Goal: Information Seeking & Learning: Find specific page/section

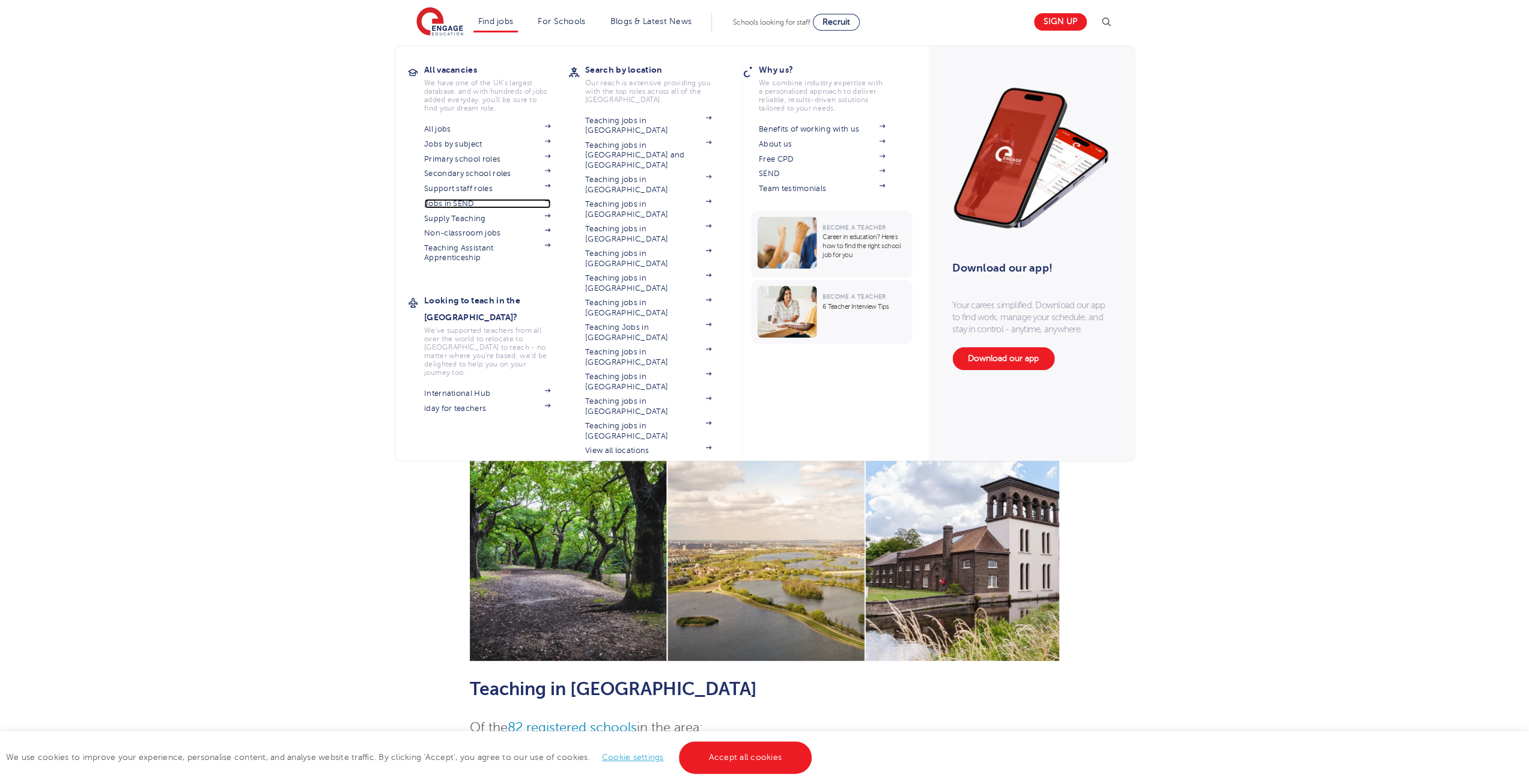
click at [460, 204] on link "Jobs in SEND" at bounding box center [488, 204] width 126 height 10
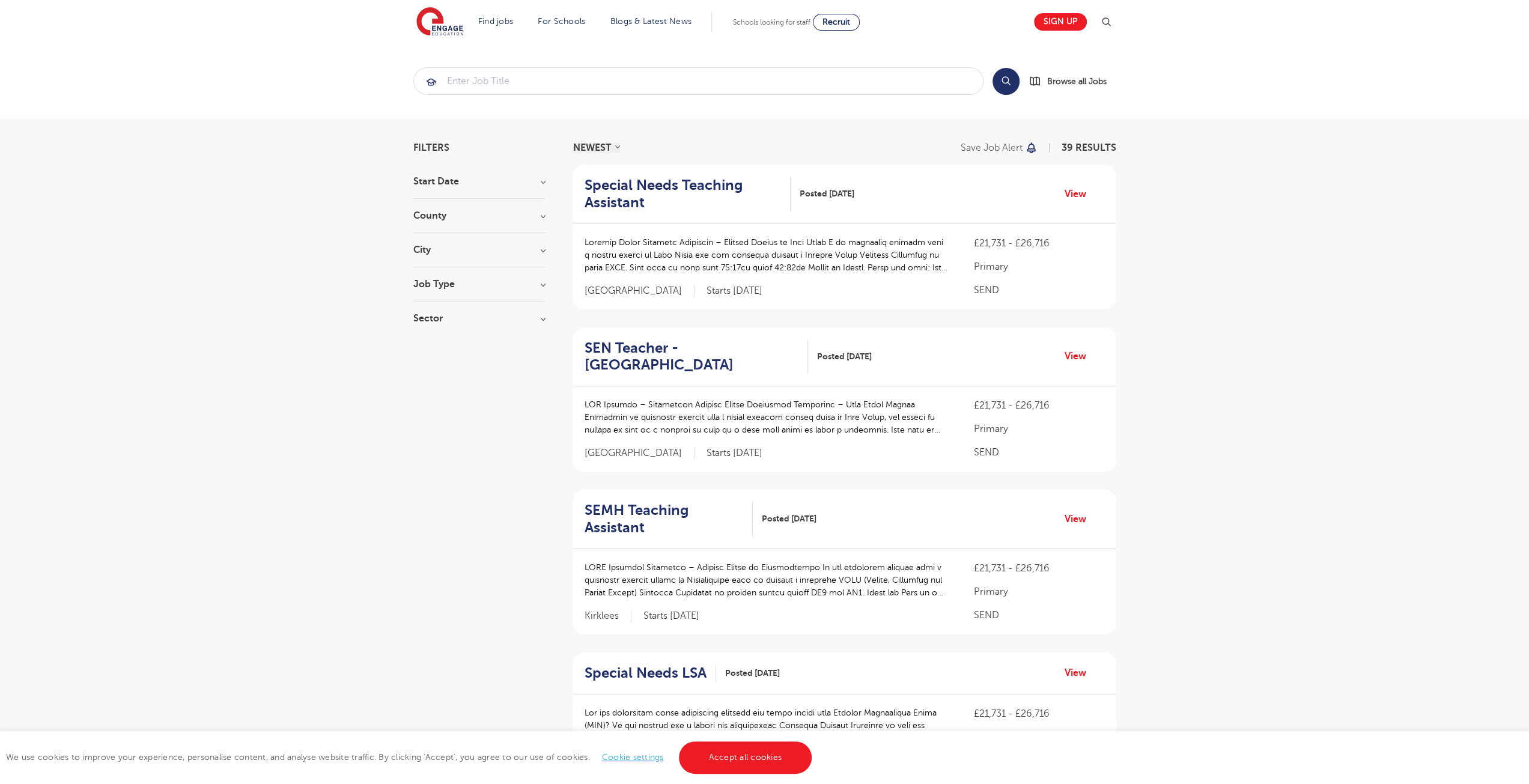
click at [525, 213] on h3 "County" at bounding box center [480, 216] width 132 height 10
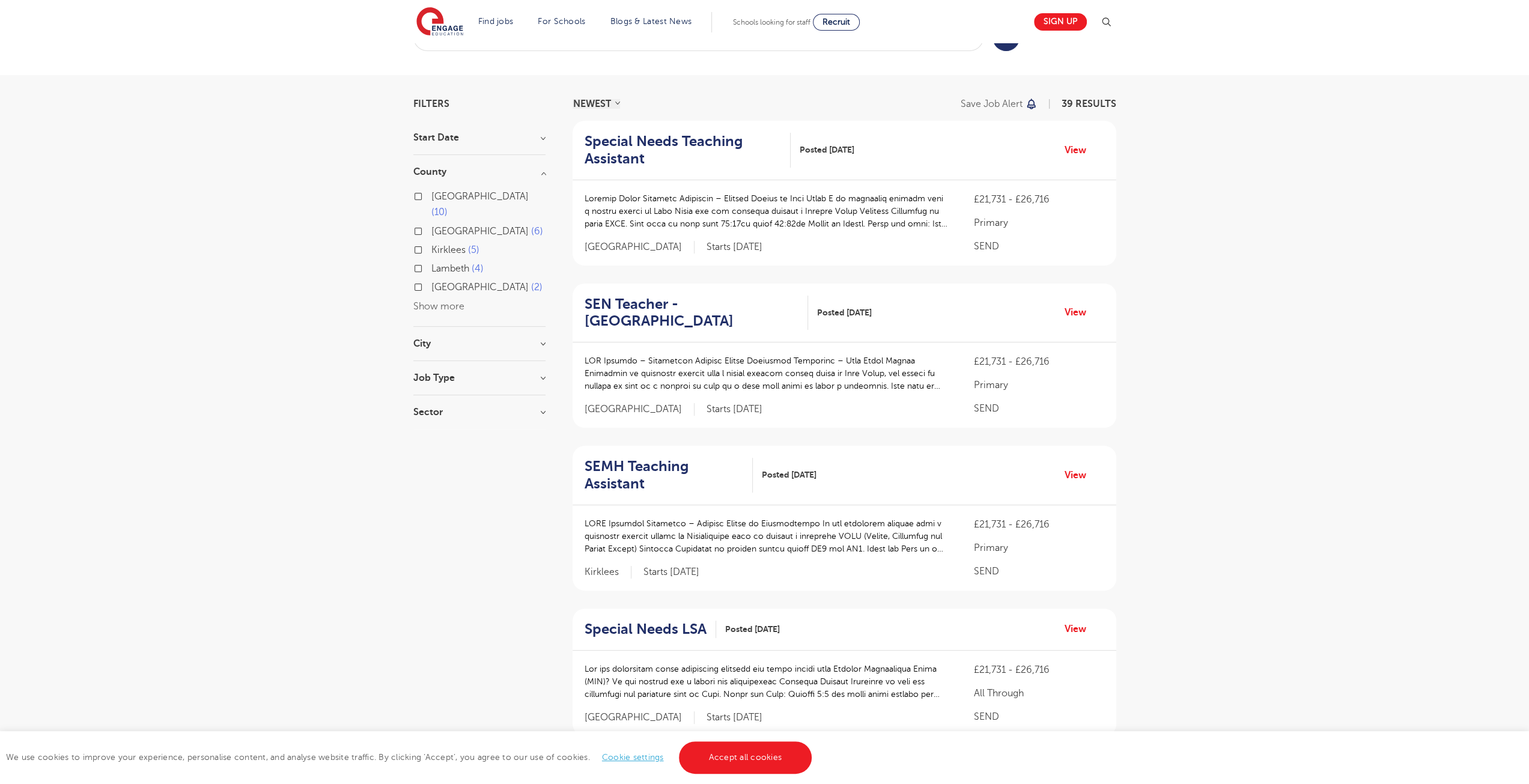
scroll to position [60, 0]
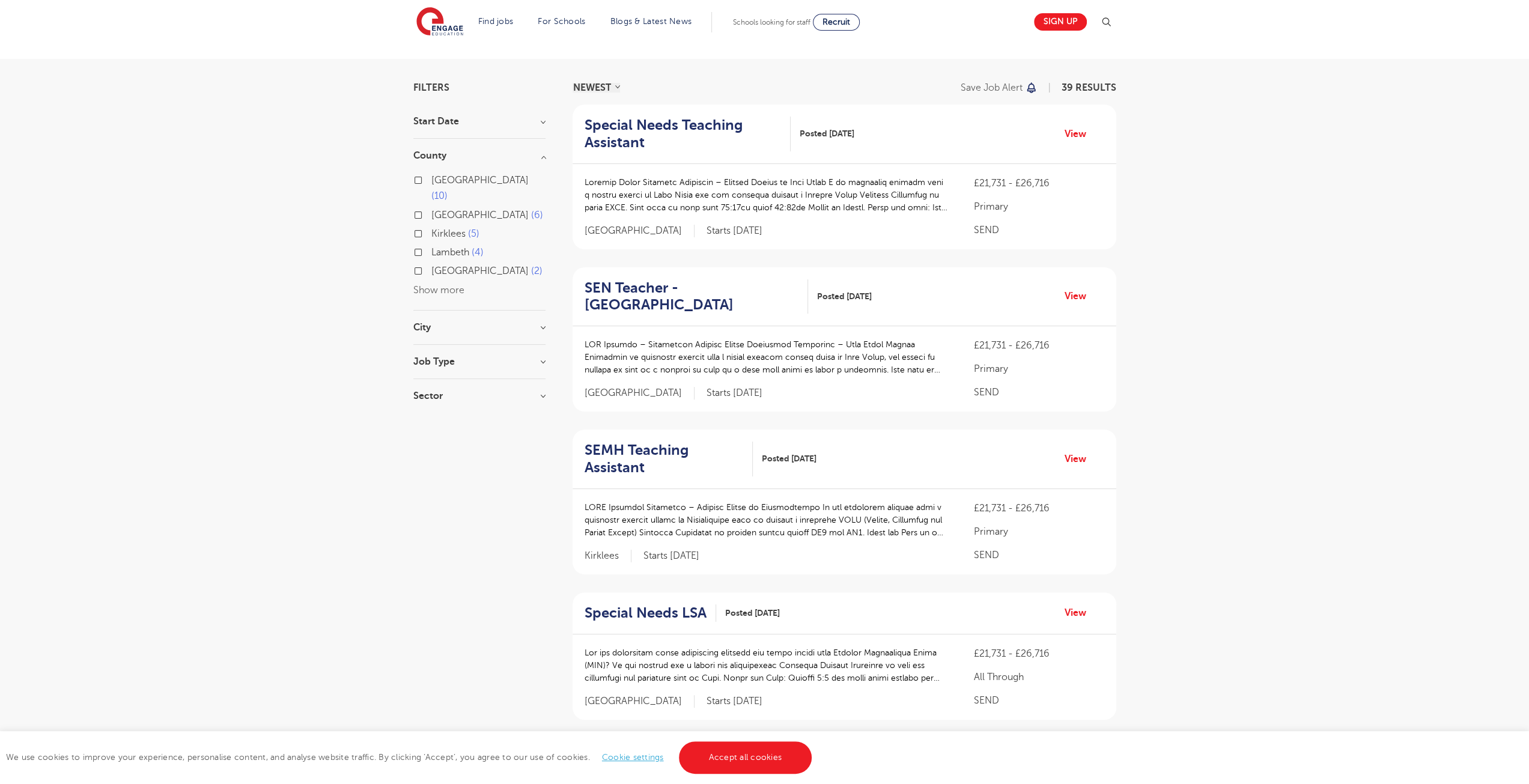
click at [447, 285] on button "Show more" at bounding box center [439, 290] width 51 height 11
click at [457, 530] on h3 "City" at bounding box center [480, 535] width 132 height 10
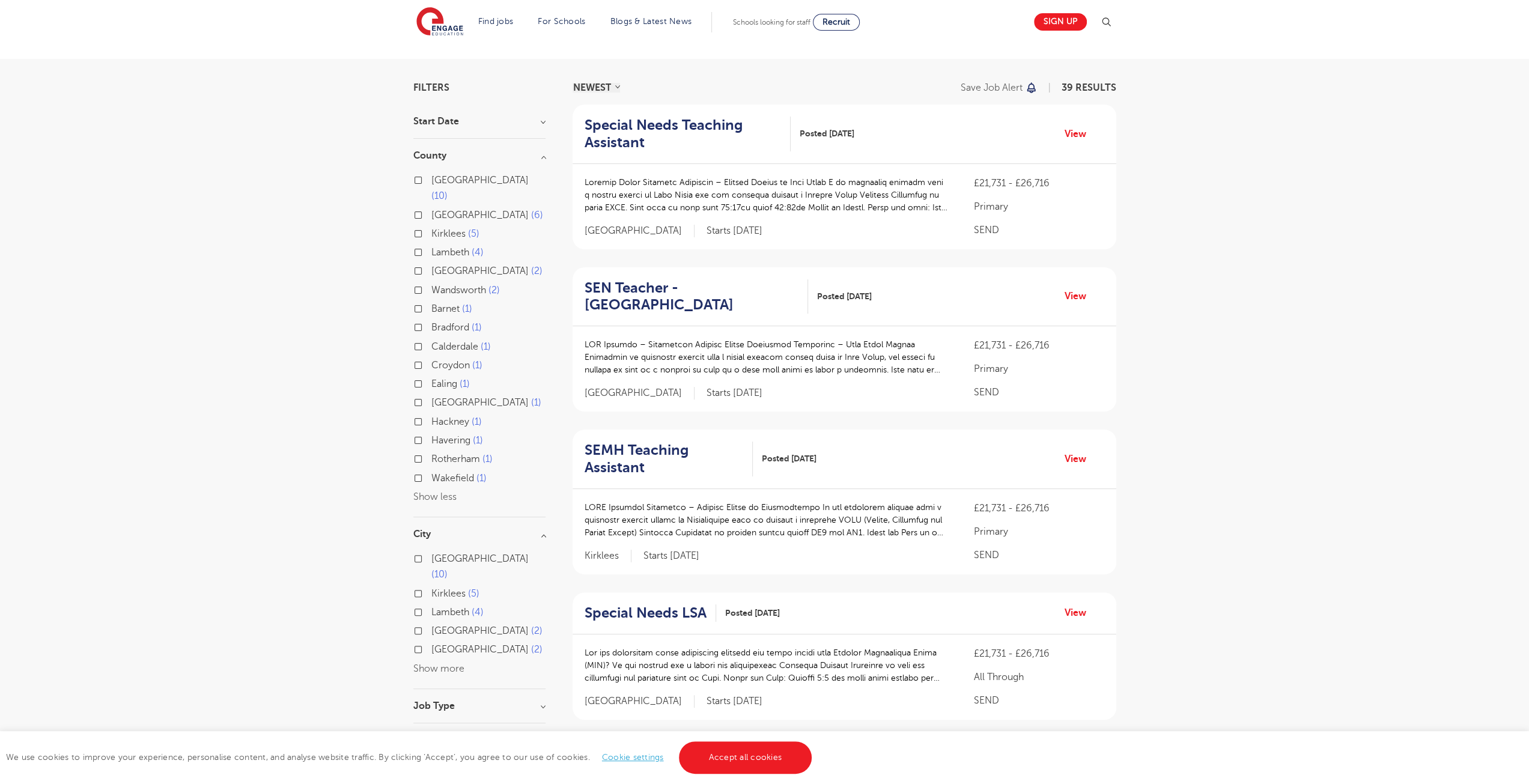
click at [421, 663] on button "Show more" at bounding box center [439, 668] width 51 height 11
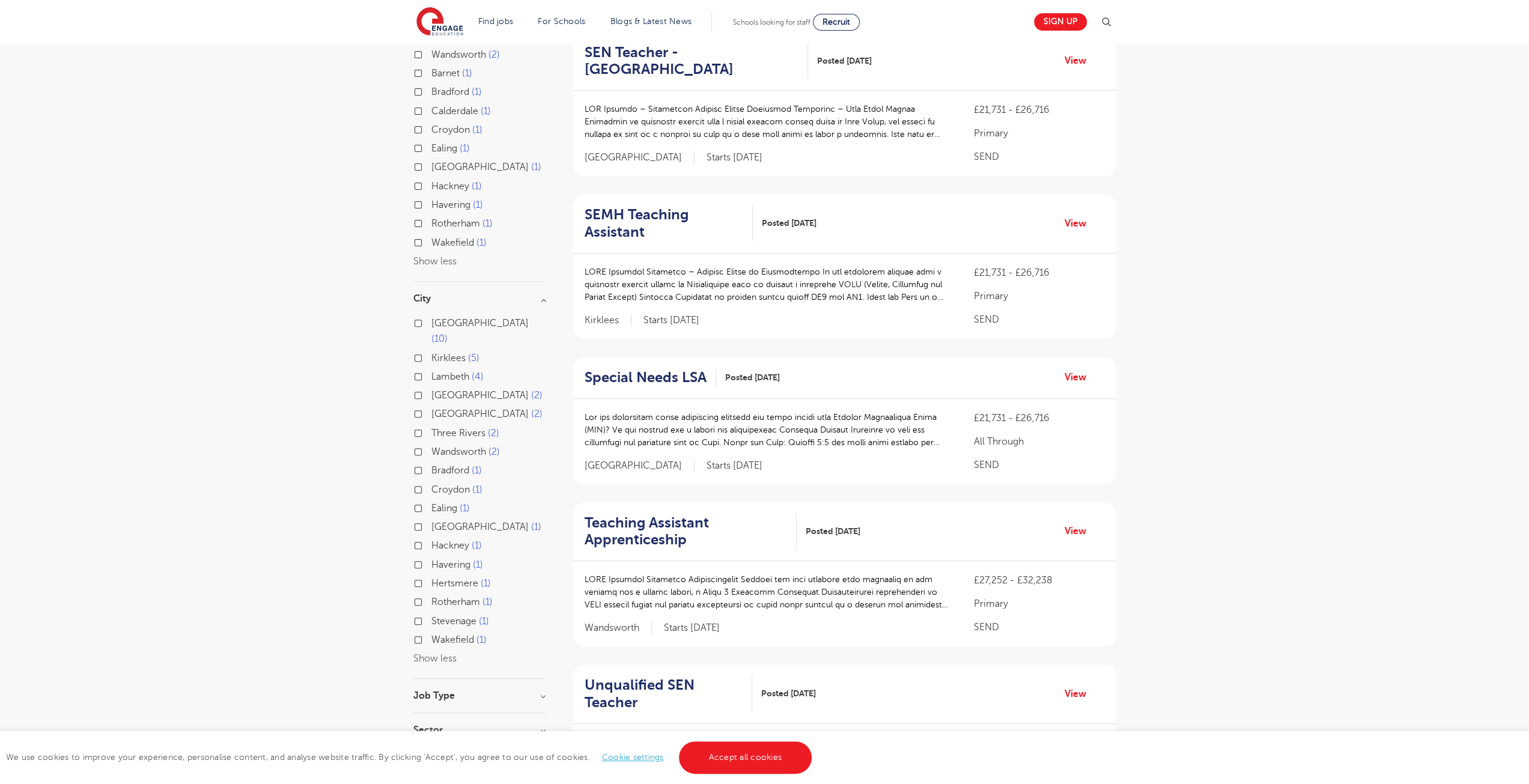
scroll to position [361, 0]
